Goal: Information Seeking & Learning: Learn about a topic

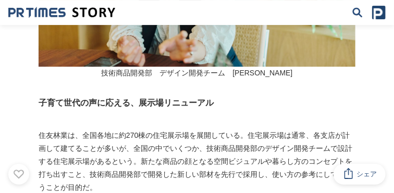
scroll to position [1682, 0]
drag, startPoint x: 83, startPoint y: 134, endPoint x: 115, endPoint y: 131, distance: 31.9
click at [115, 131] on p "住友林業は、全国各地に約270棟の住宅展示場を展開している。住宅展示場は通常、各支店が計画して建てることが多いが、全国の中でいくつか、技術商品開発部のデザイン…" at bounding box center [197, 162] width 317 height 66
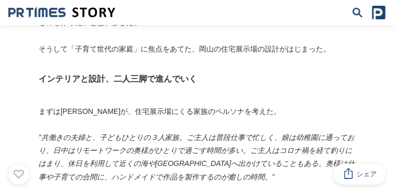
scroll to position [2204, 0]
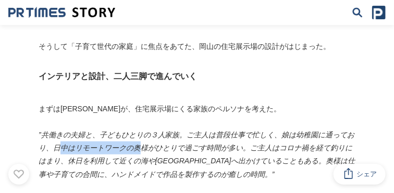
drag, startPoint x: 59, startPoint y: 135, endPoint x: 141, endPoint y: 133, distance: 81.8
click at [141, 133] on em "”共働きの夫婦と、子どもひとりの３人家族。ご主人は普段仕事で忙しく、娘は幼稚園に通っており、日中はリモートワークの奥様がひとりで過ごす時間が多い。ご主人はコロ…" at bounding box center [197, 155] width 317 height 48
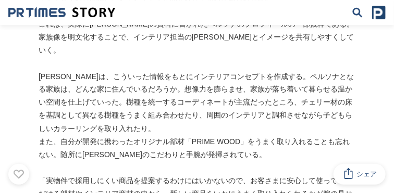
scroll to position [2378, 0]
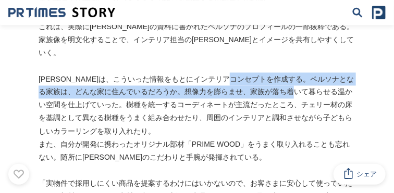
drag, startPoint x: 265, startPoint y: 51, endPoint x: 333, endPoint y: 65, distance: 69.3
click at [333, 73] on p "[PERSON_NAME]は、こういった情報をもとにインテリアコンセプトを作成する。ペルソナとなる家族は、どんな家に住んでいるだろうか。想像力を膨らませ、家族…" at bounding box center [197, 106] width 317 height 66
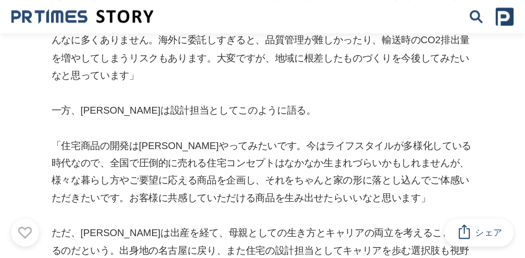
scroll to position [4159, 0]
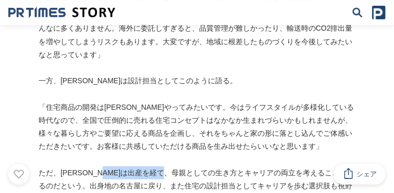
drag, startPoint x: 126, startPoint y: 134, endPoint x: 197, endPoint y: 134, distance: 71.4
click at [197, 167] on p "ただ、[PERSON_NAME]は出産を経て、母親としての生き方とキャリアの両立を考えることもあるのだという。出身地の名古屋に戻り、また住宅の設計担当としてキ…" at bounding box center [197, 187] width 317 height 40
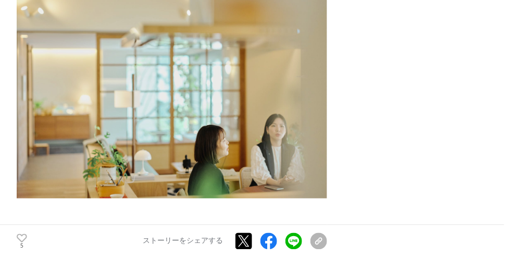
scroll to position [5272, 0]
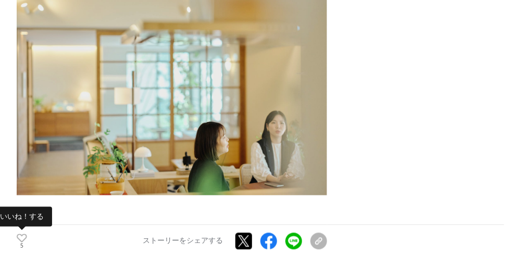
click at [19, 193] on icon at bounding box center [22, 238] width 10 height 9
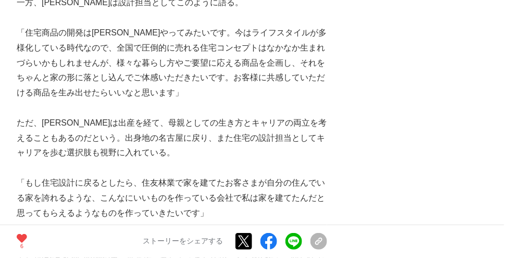
scroll to position [4924, 0]
